Goal: Transaction & Acquisition: Purchase product/service

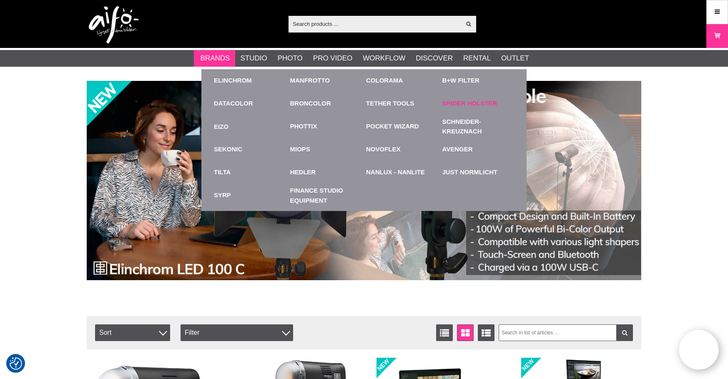
click at [460, 105] on link "Spider Holster" at bounding box center [469, 104] width 55 height 10
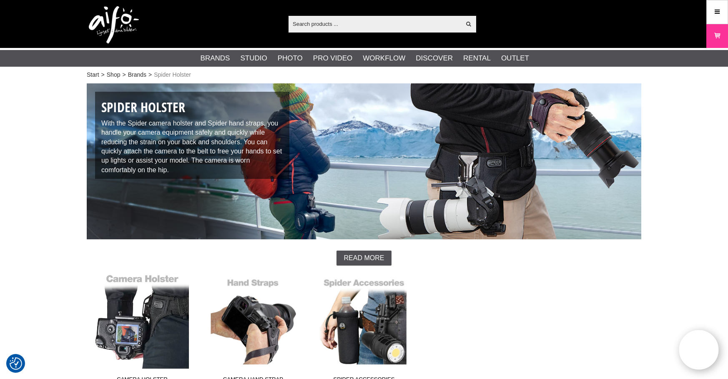
click at [135, 331] on link "Camera Holster" at bounding box center [142, 330] width 111 height 113
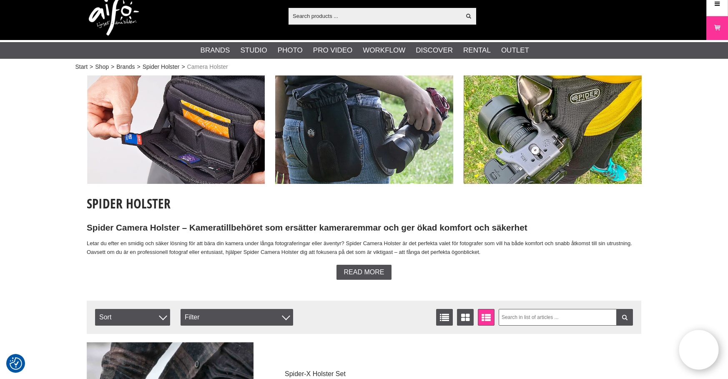
scroll to position [5, 0]
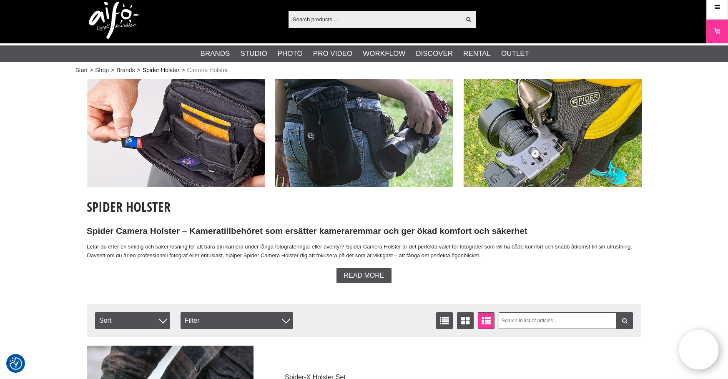
click at [169, 73] on link "Spider Holster" at bounding box center [161, 70] width 37 height 9
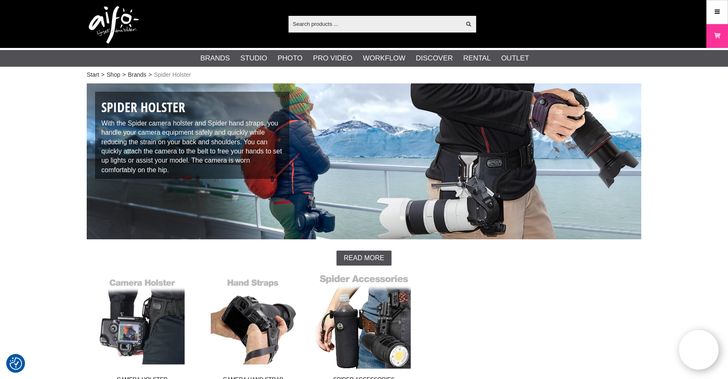
click at [346, 329] on link "Spider Accessories" at bounding box center [363, 330] width 111 height 113
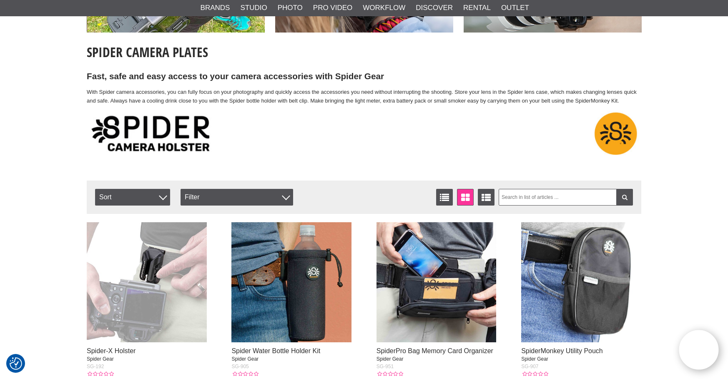
scroll to position [153, 0]
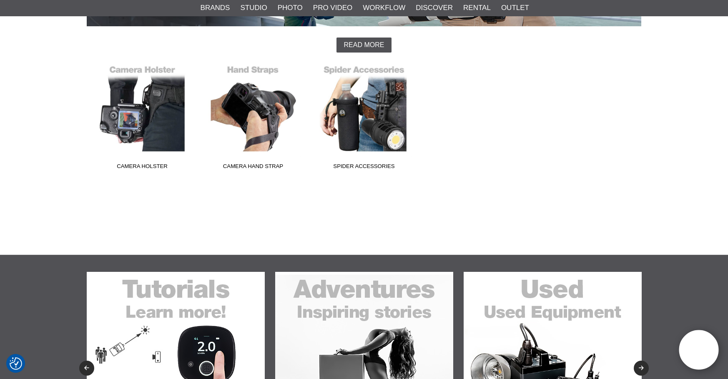
scroll to position [216, 0]
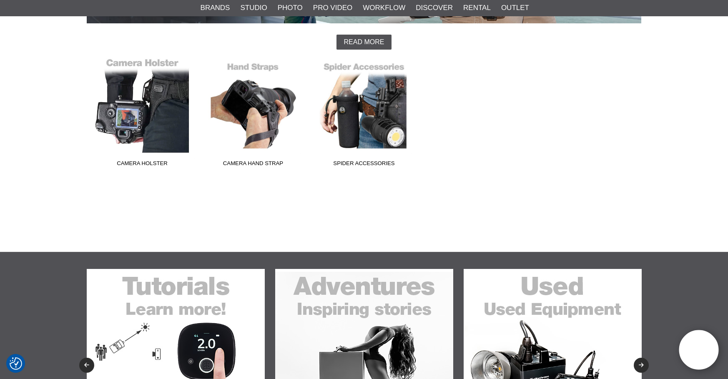
click at [159, 115] on link "Camera Holster" at bounding box center [142, 114] width 111 height 113
